Goal: Task Accomplishment & Management: Use online tool/utility

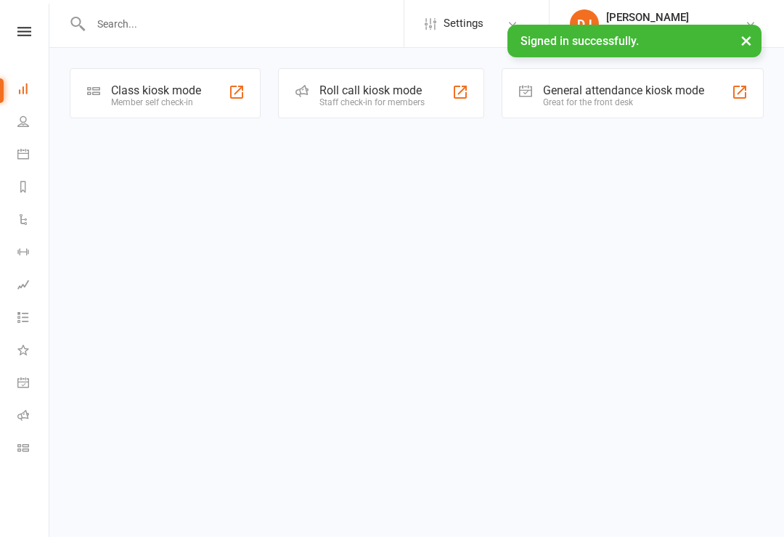
click at [9, 456] on li "Class check-in" at bounding box center [24, 450] width 49 height 33
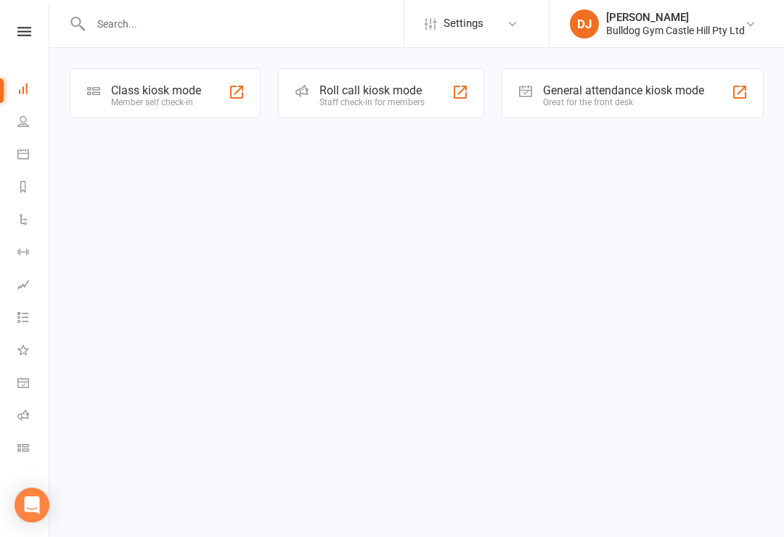
click at [28, 448] on icon at bounding box center [23, 448] width 12 height 12
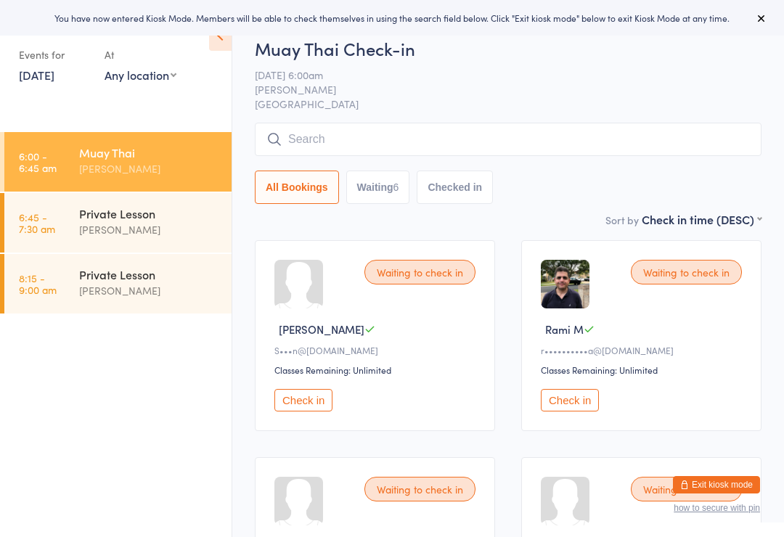
click at [224, 41] on icon at bounding box center [220, 35] width 23 height 30
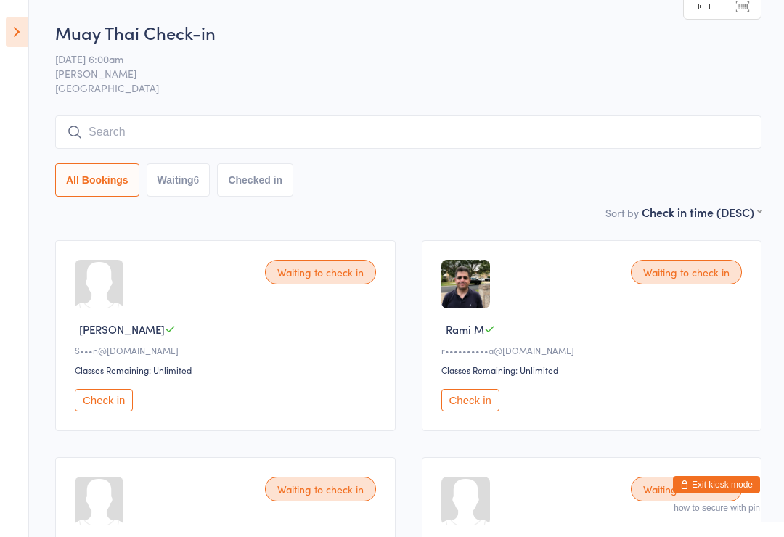
click at [10, 28] on icon at bounding box center [17, 32] width 23 height 30
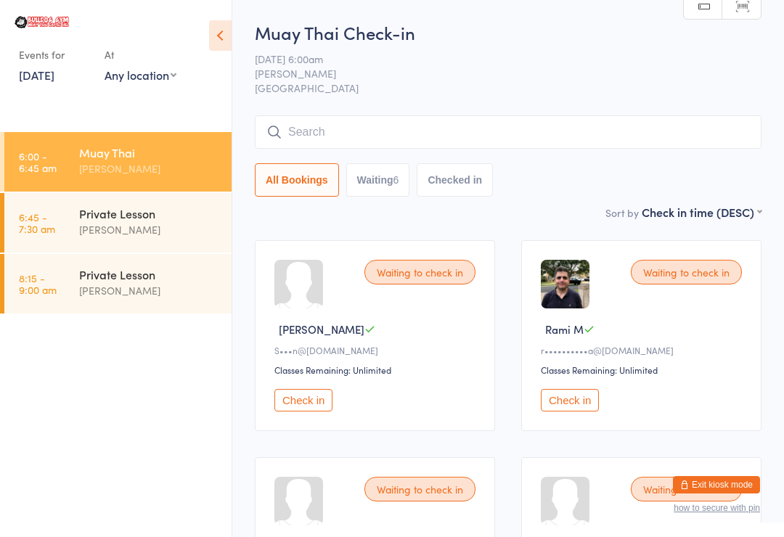
click at [347, 143] on input "search" at bounding box center [508, 131] width 507 height 33
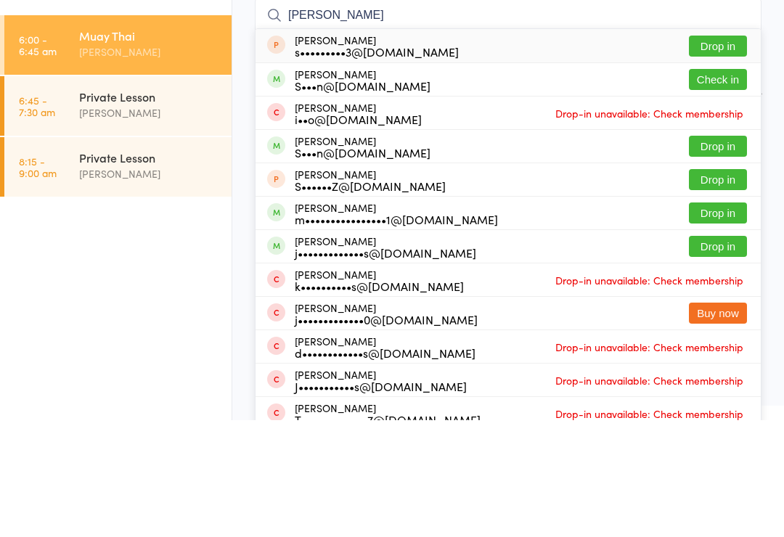
type input "[PERSON_NAME]"
click at [711, 186] on button "Check in" at bounding box center [718, 196] width 58 height 21
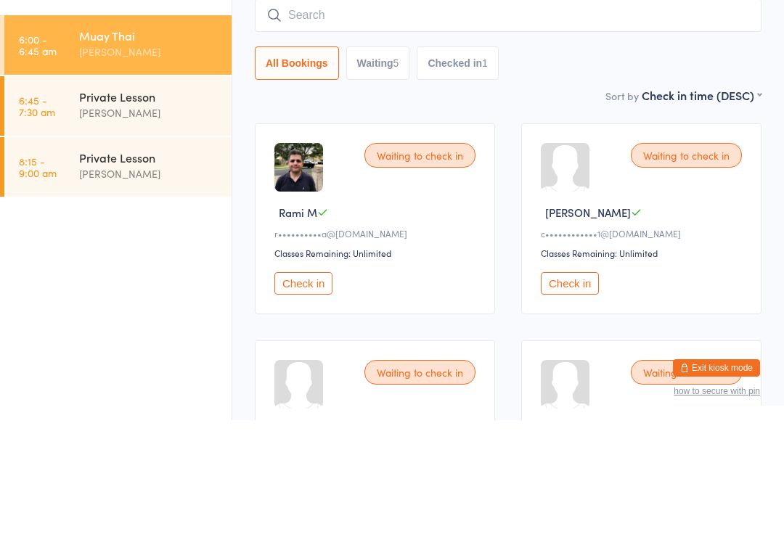
scroll to position [117, 0]
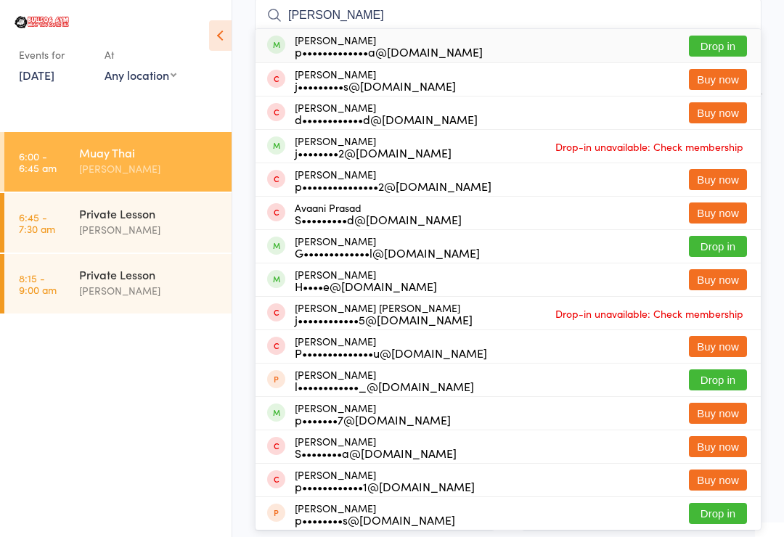
type input "[PERSON_NAME]"
click at [725, 41] on button "Drop in" at bounding box center [718, 46] width 58 height 21
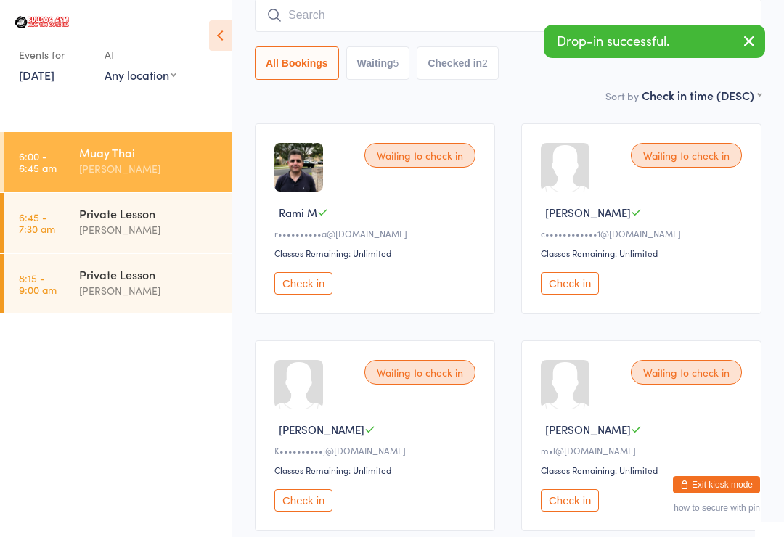
click at [320, 285] on button "Check in" at bounding box center [303, 283] width 58 height 23
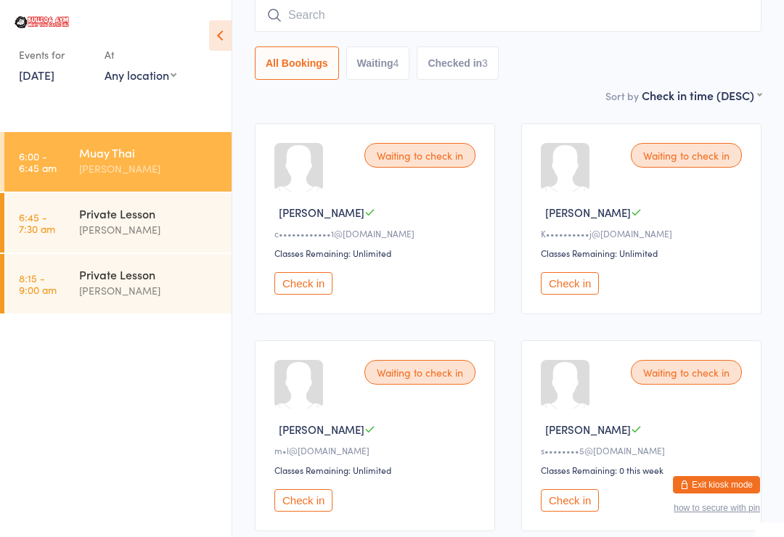
scroll to position [104, 0]
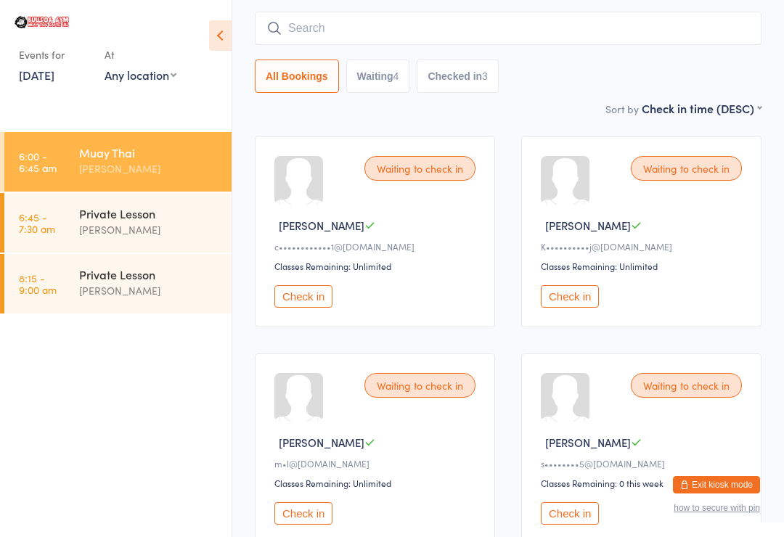
click at [316, 304] on button "Check in" at bounding box center [303, 296] width 58 height 23
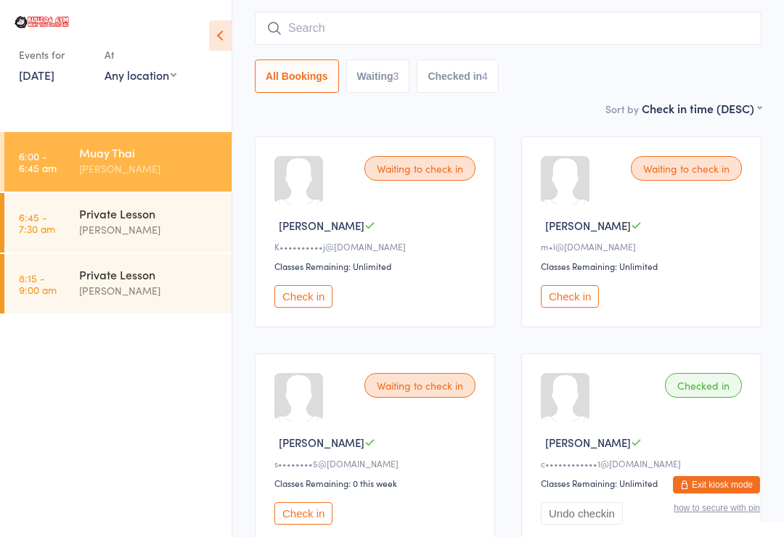
click at [530, 17] on input "search" at bounding box center [508, 28] width 507 height 33
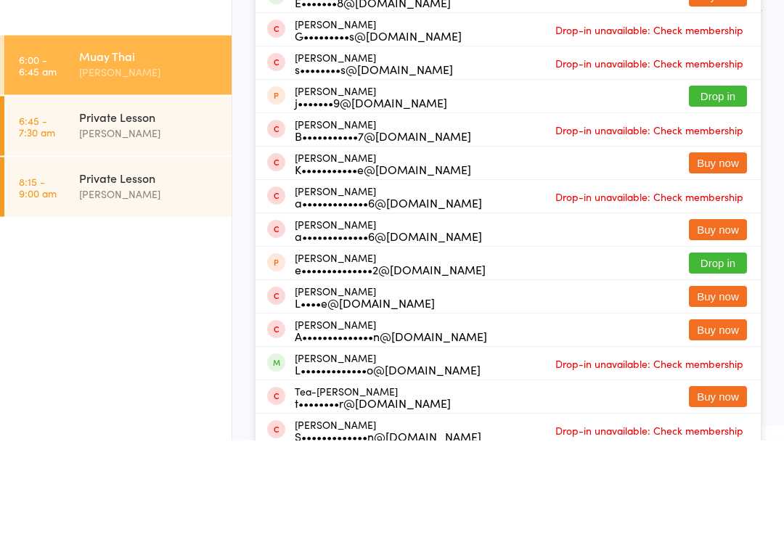
type input "Elis"
click at [714, 250] on button "Buy now" at bounding box center [718, 260] width 58 height 21
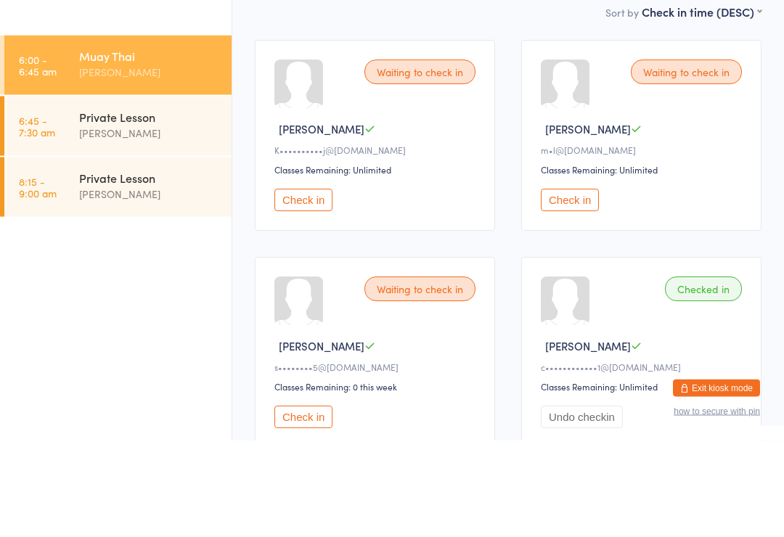
scroll to position [200, 0]
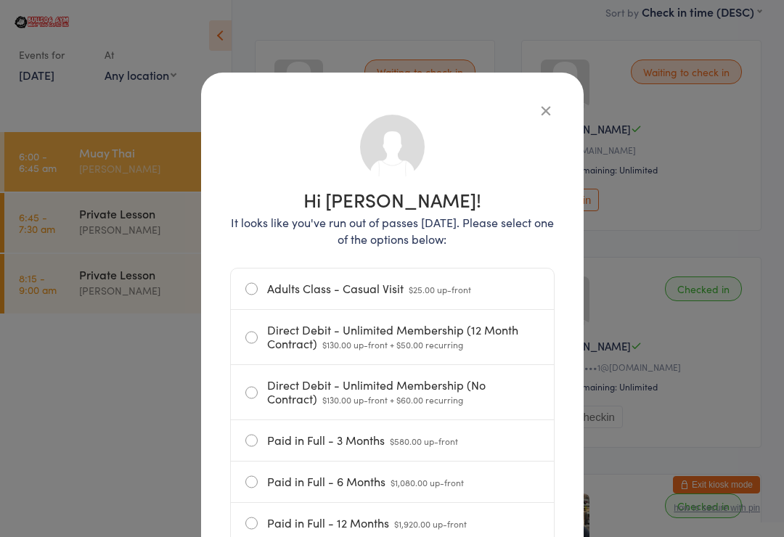
click at [246, 281] on label "Adults Class - Casual Visit $25.00 up-front" at bounding box center [392, 289] width 294 height 41
click at [0, 0] on input "Adults Class - Casual Visit $25.00 up-front" at bounding box center [0, 0] width 0 height 0
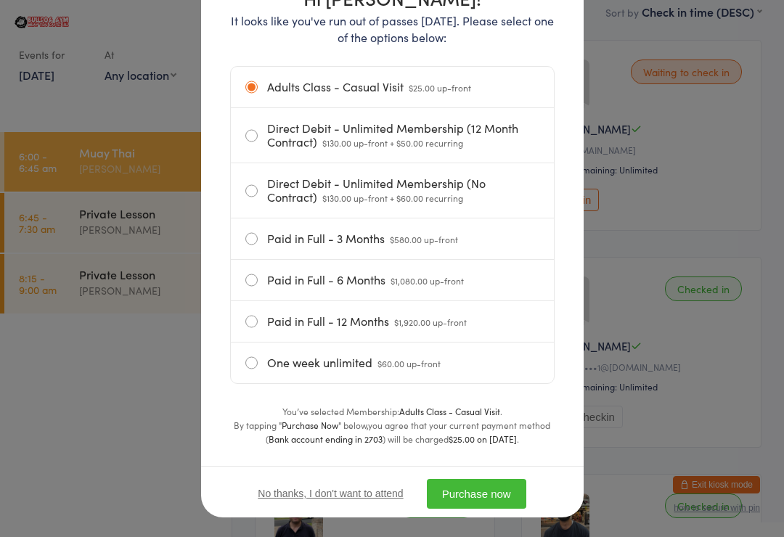
scroll to position [201, 0]
click at [475, 490] on button "Purchase now" at bounding box center [476, 495] width 99 height 30
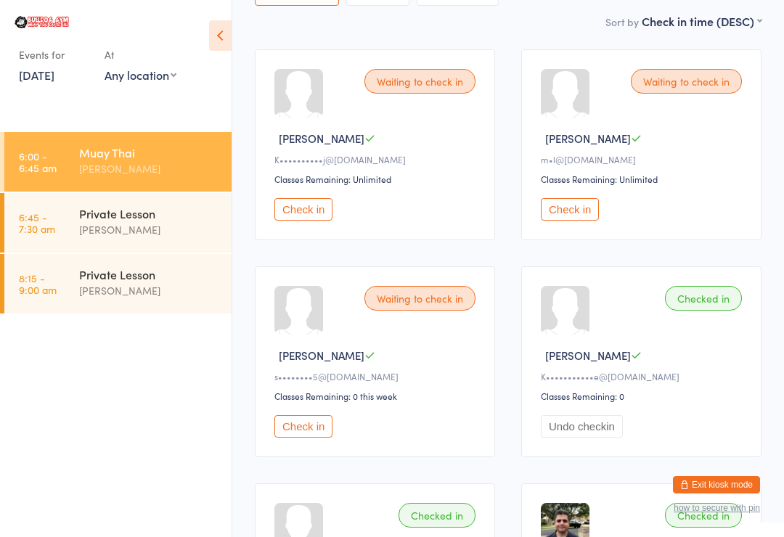
scroll to position [0, 0]
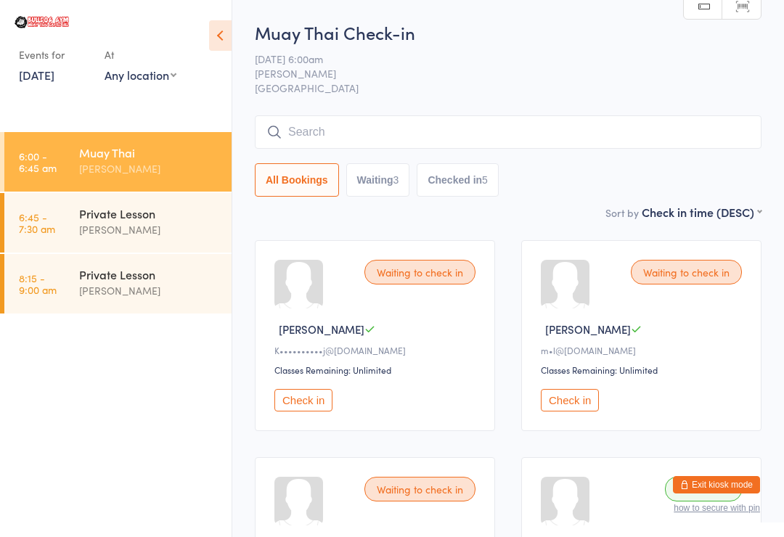
click at [396, 118] on input "search" at bounding box center [508, 131] width 507 height 33
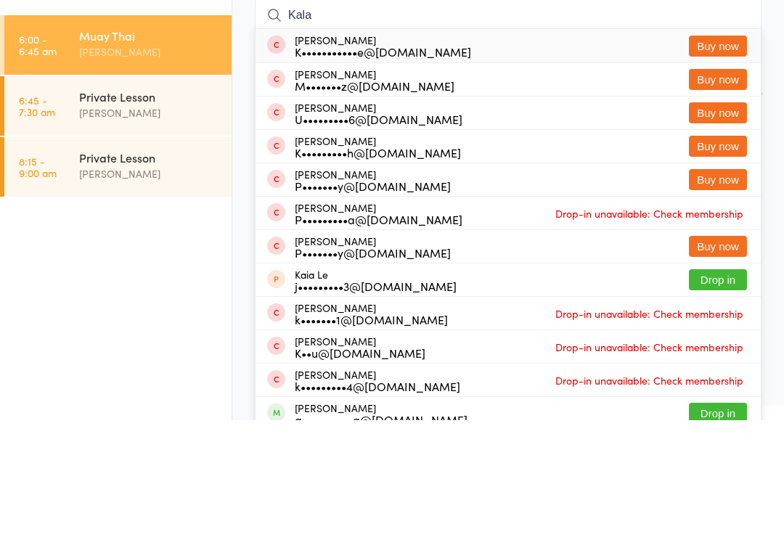
type input "Kala"
click at [712, 152] on button "Buy now" at bounding box center [718, 162] width 58 height 21
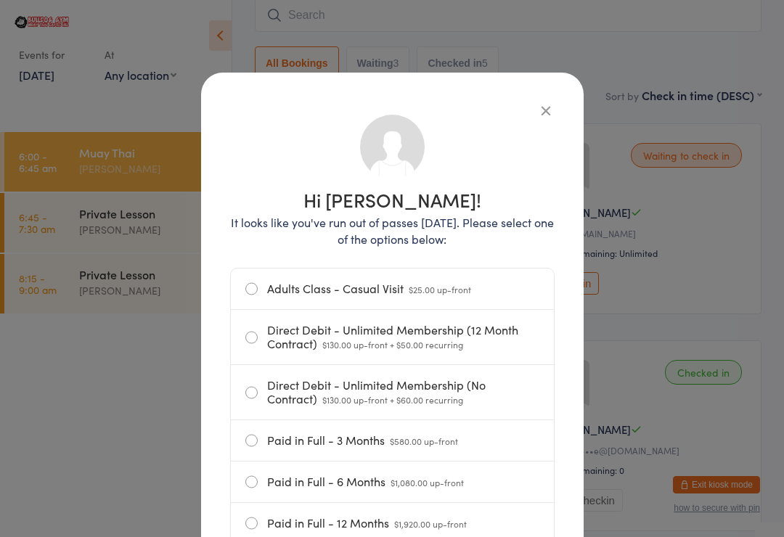
click at [246, 282] on label "Adults Class - Casual Visit $25.00 up-front" at bounding box center [392, 289] width 294 height 41
click at [0, 0] on input "Adults Class - Casual Visit $25.00 up-front" at bounding box center [0, 0] width 0 height 0
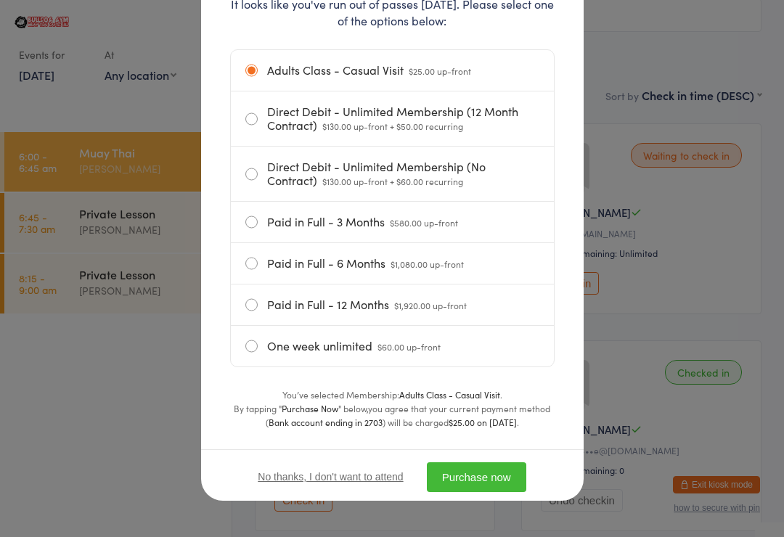
scroll to position [224, 0]
click at [473, 468] on button "Purchase now" at bounding box center [476, 478] width 99 height 30
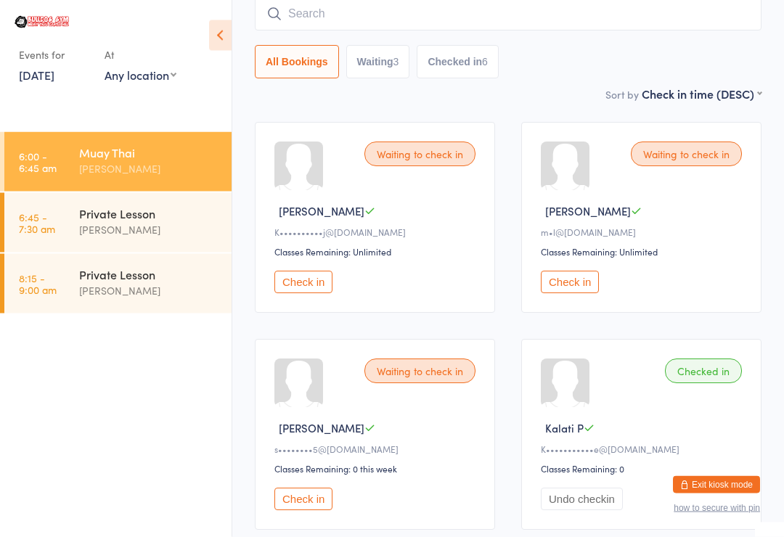
scroll to position [118, 0]
click at [574, 283] on button "Check in" at bounding box center [570, 282] width 58 height 23
